Goal: Transaction & Acquisition: Purchase product/service

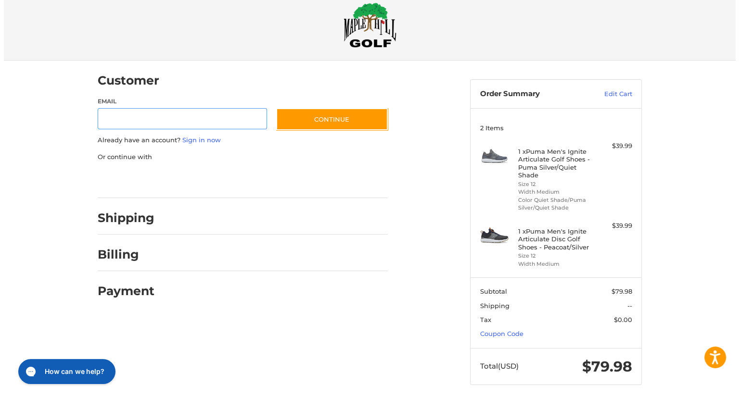
scroll to position [23, 0]
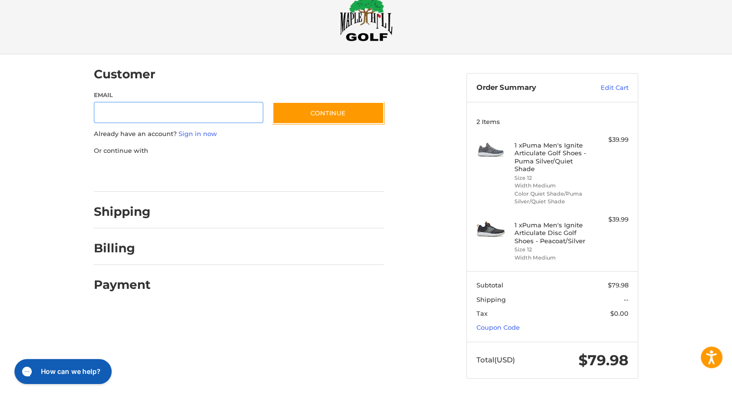
click at [133, 115] on input "Email" at bounding box center [178, 113] width 169 height 22
type input "**********"
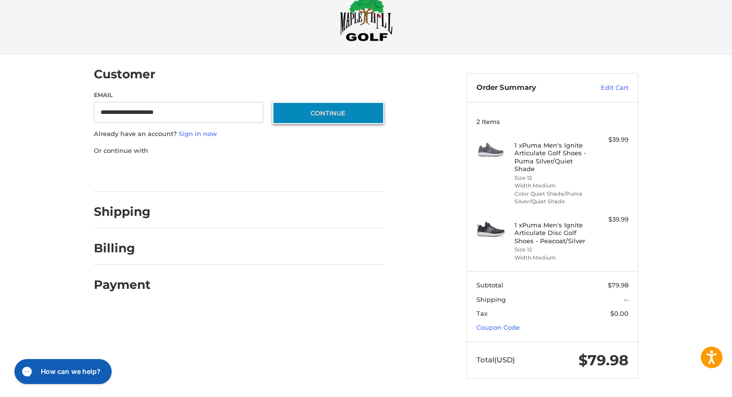
click at [306, 104] on button "Continue" at bounding box center [328, 113] width 112 height 22
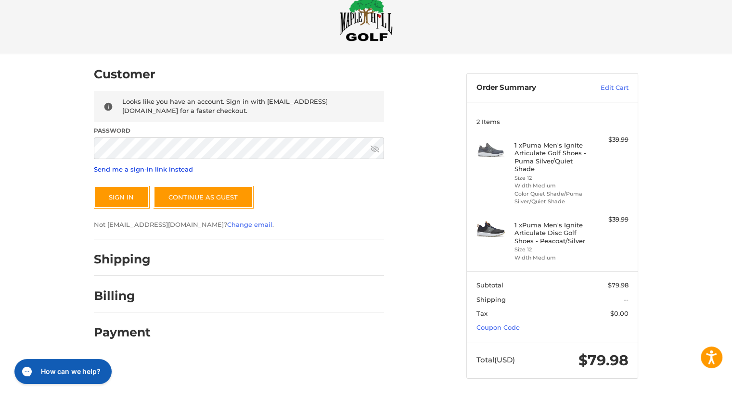
click at [179, 168] on link "Send me a sign-in link instead" at bounding box center [143, 170] width 99 height 8
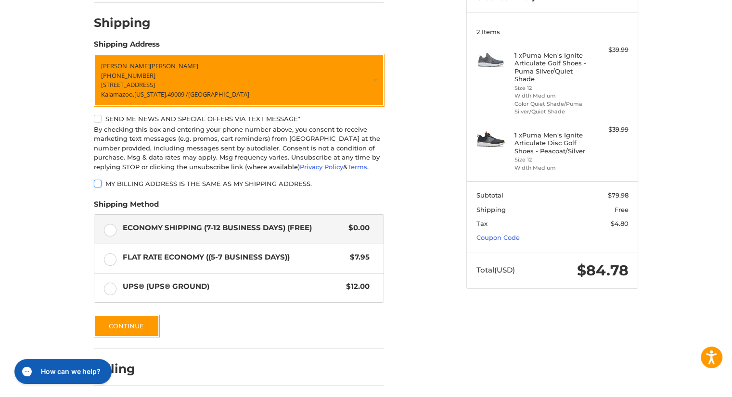
scroll to position [148, 0]
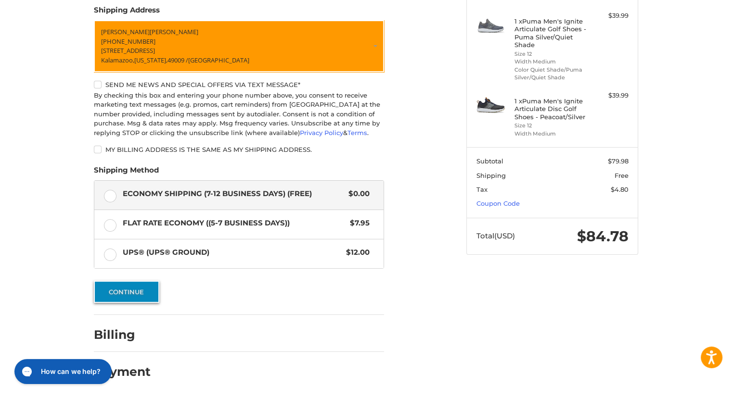
click at [148, 301] on button "Continue" at bounding box center [126, 292] width 65 height 22
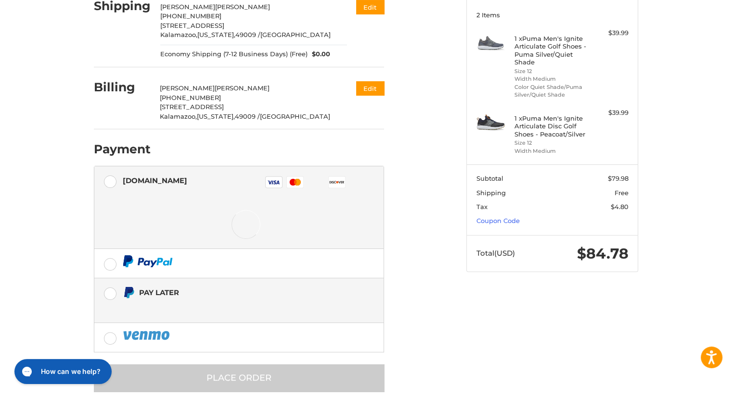
scroll to position [145, 0]
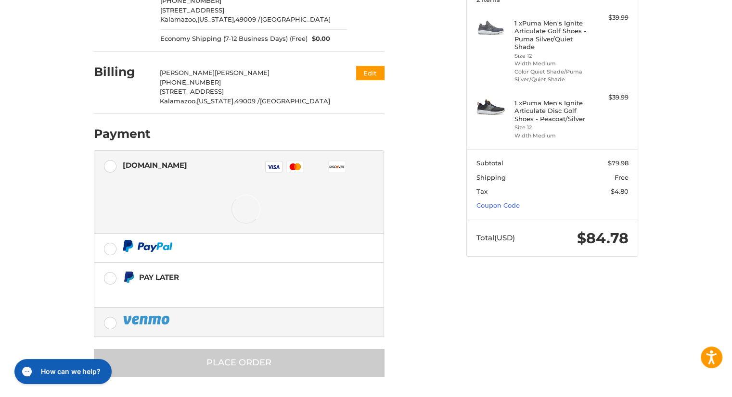
click at [171, 317] on div at bounding box center [246, 320] width 247 height 12
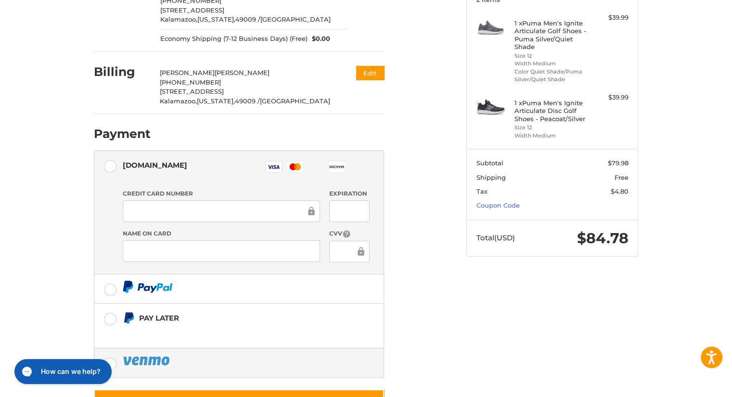
scroll to position [148, 0]
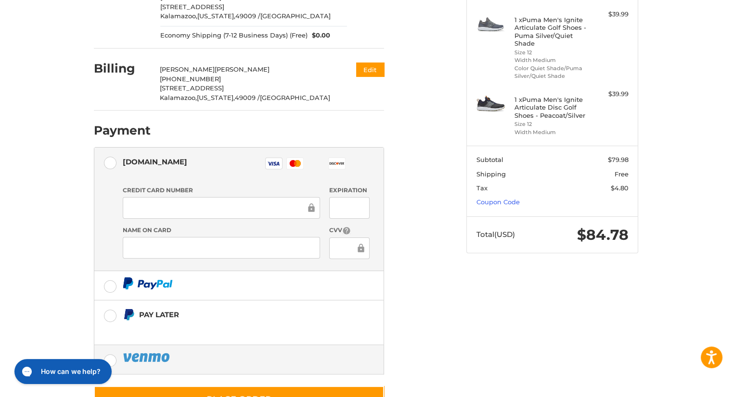
click at [114, 357] on label at bounding box center [238, 359] width 289 height 29
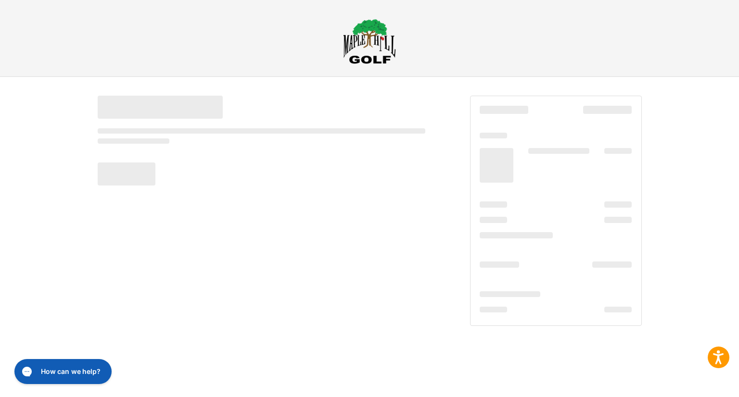
scroll to position [0, 0]
